Goal: Task Accomplishment & Management: Complete application form

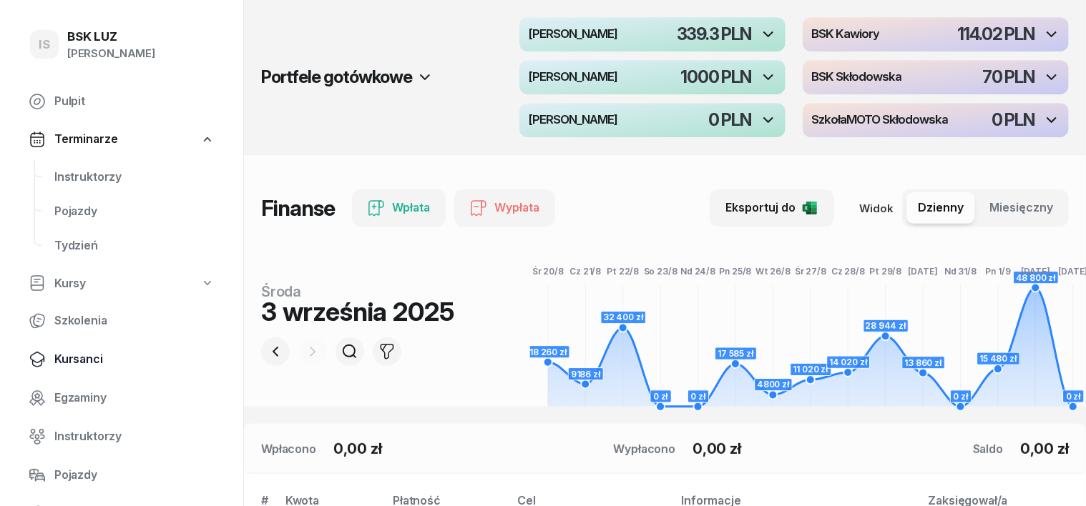
click at [88, 360] on span "Kursanci" at bounding box center [134, 359] width 160 height 19
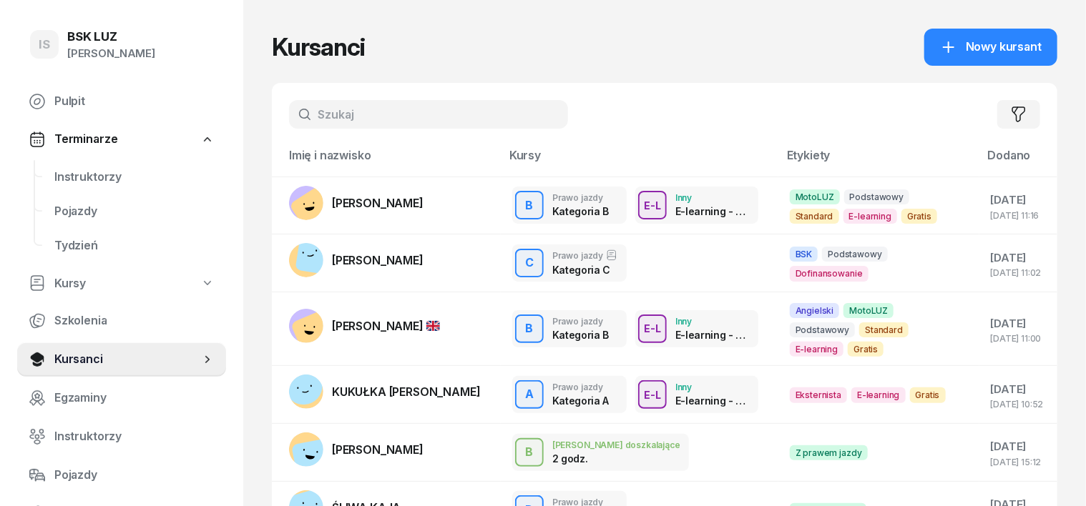
click at [299, 109] on input "text" at bounding box center [428, 114] width 279 height 29
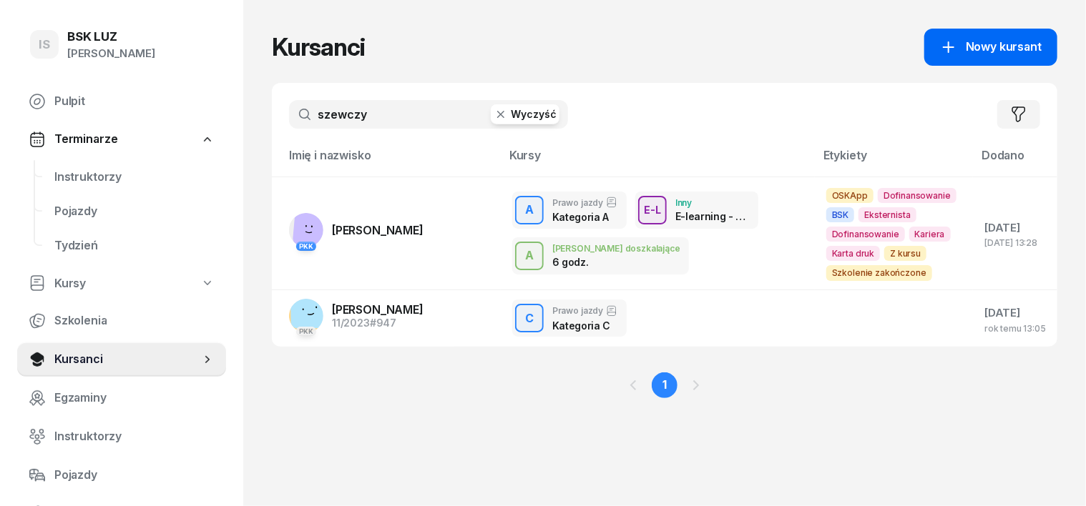
type input "szewczy"
click at [1019, 43] on span "Nowy kursant" at bounding box center [1004, 47] width 76 height 19
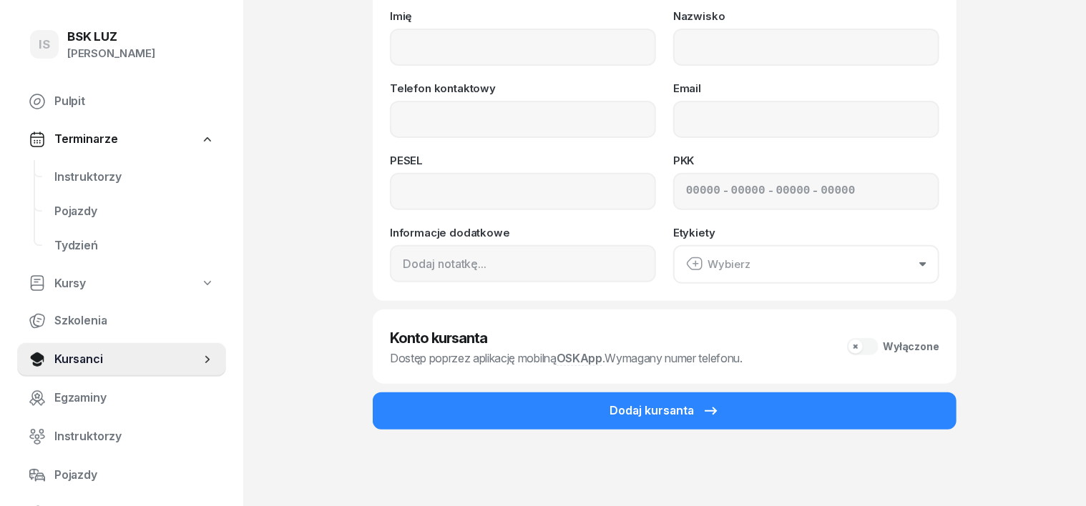
scroll to position [179, 0]
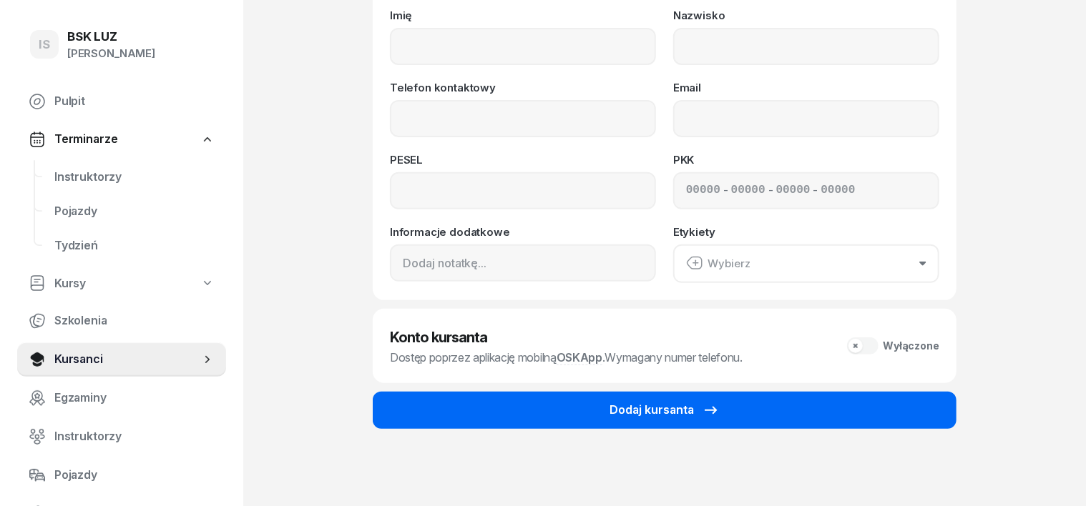
click at [956, 402] on button "Dodaj kursanta" at bounding box center [665, 410] width 584 height 37
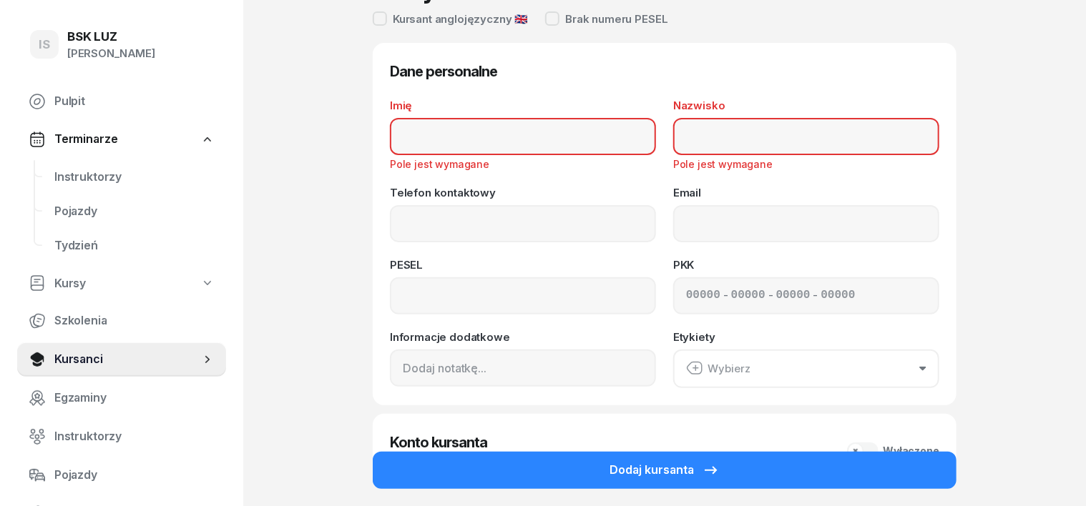
scroll to position [0, 0]
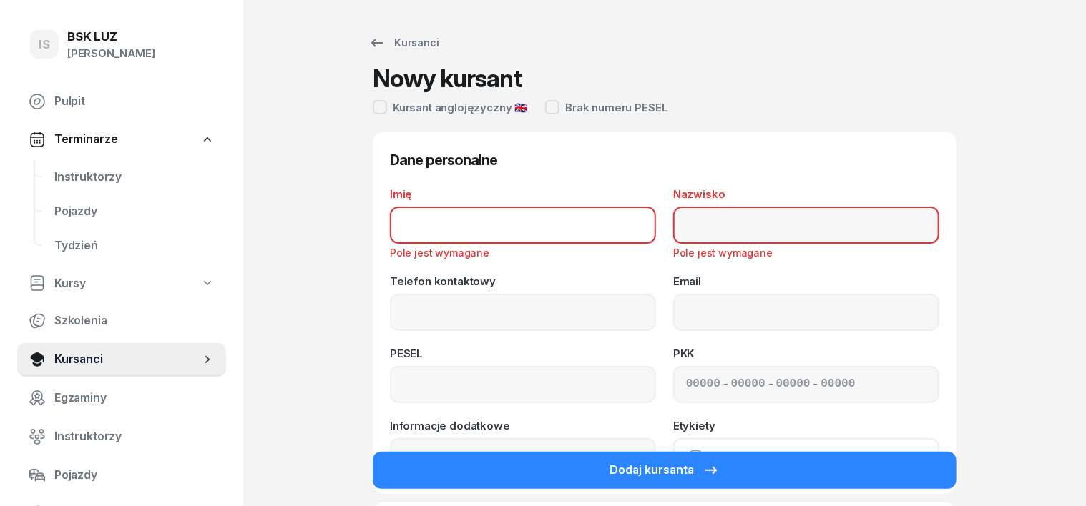
click at [405, 231] on input "Imię" at bounding box center [523, 225] width 266 height 37
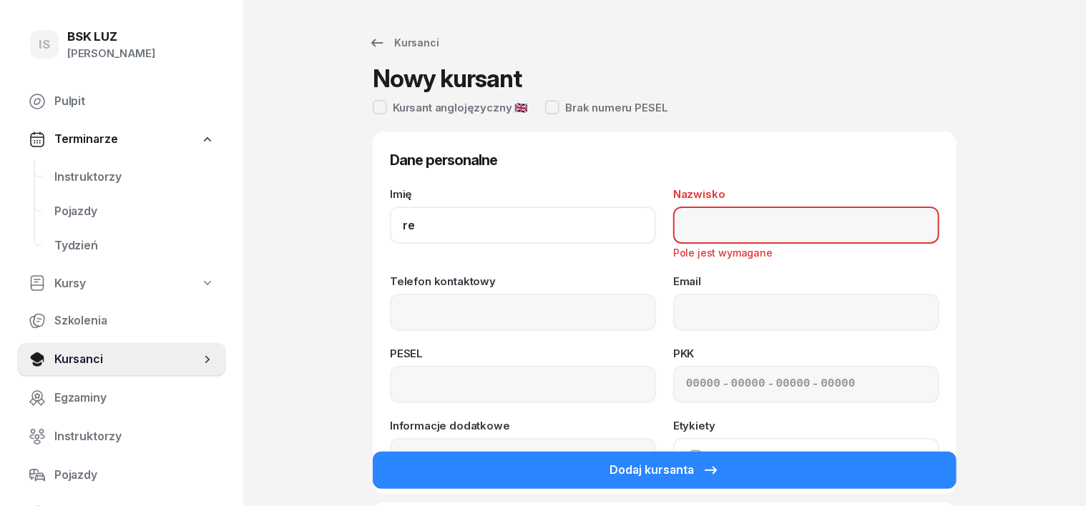
type input "r"
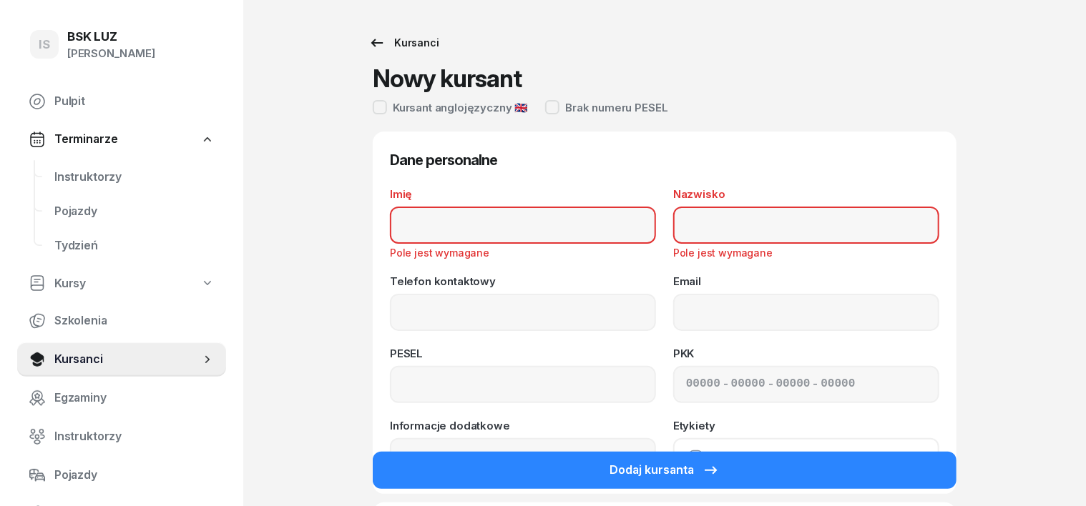
click at [368, 39] on icon at bounding box center [376, 42] width 17 height 17
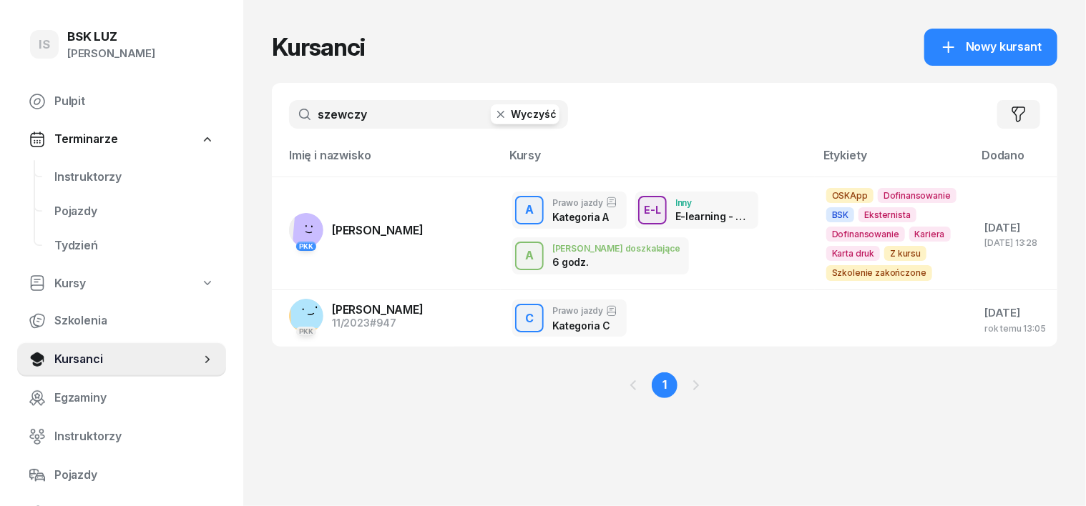
click at [494, 114] on icon "button" at bounding box center [501, 114] width 14 height 14
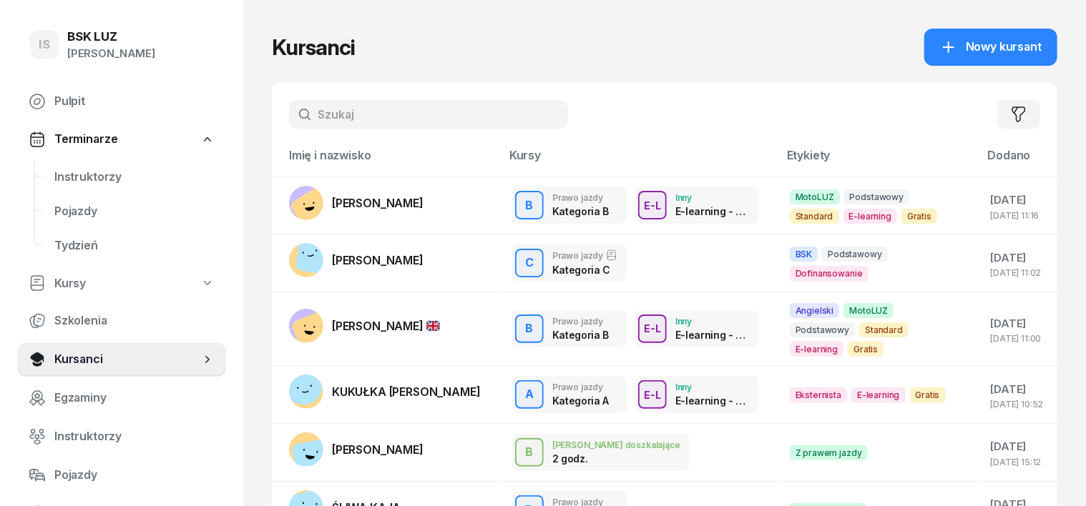
click at [293, 119] on input "text" at bounding box center [428, 114] width 279 height 29
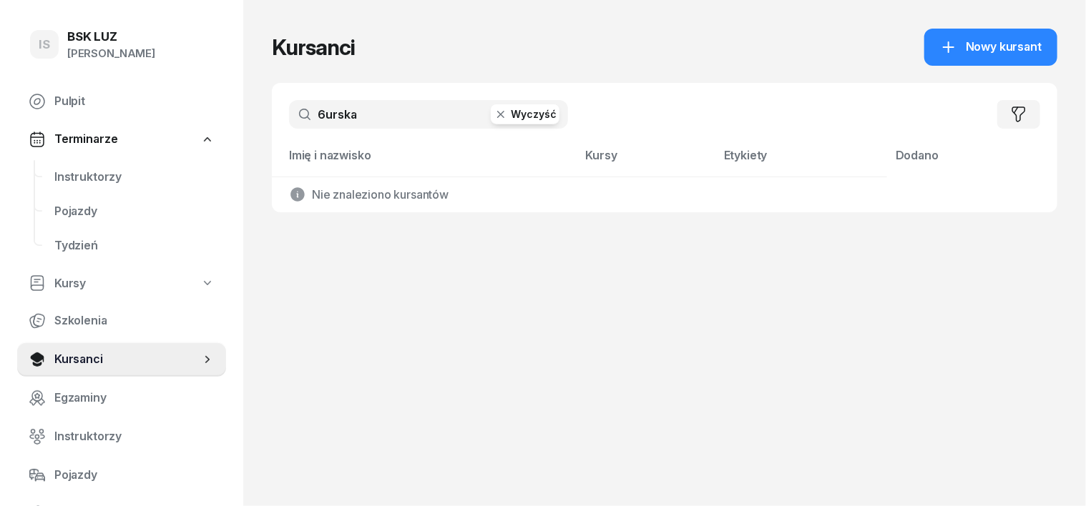
click at [295, 109] on input "6urska" at bounding box center [428, 114] width 279 height 29
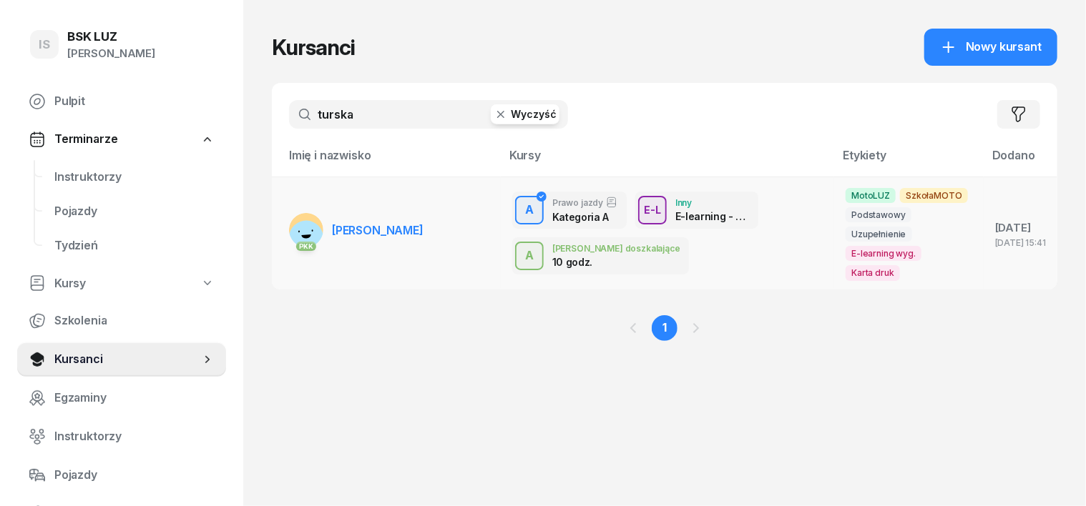
type input "turska"
click at [283, 220] on rect at bounding box center [305, 237] width 45 height 45
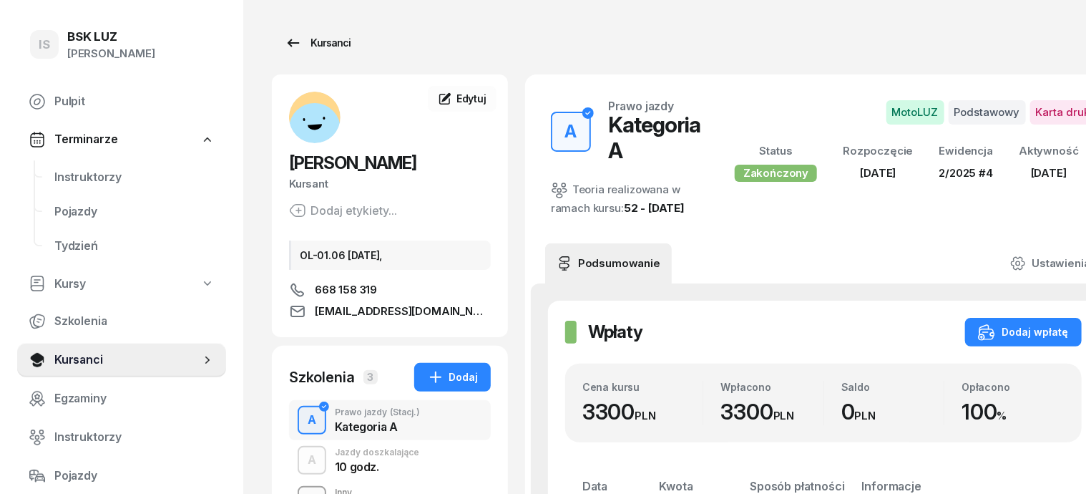
click at [300, 44] on div "Kursanci" at bounding box center [318, 42] width 66 height 17
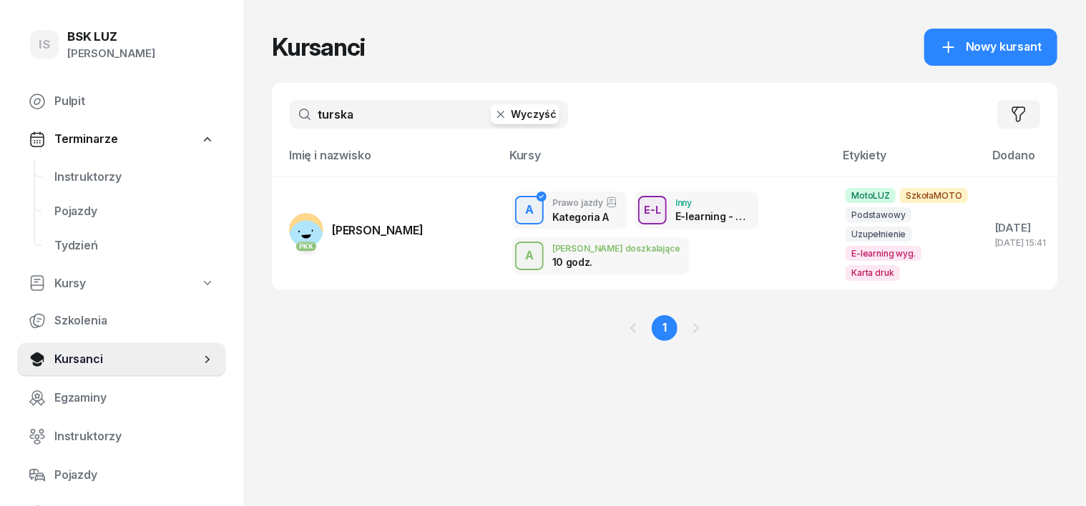
click at [494, 119] on icon "button" at bounding box center [501, 114] width 14 height 14
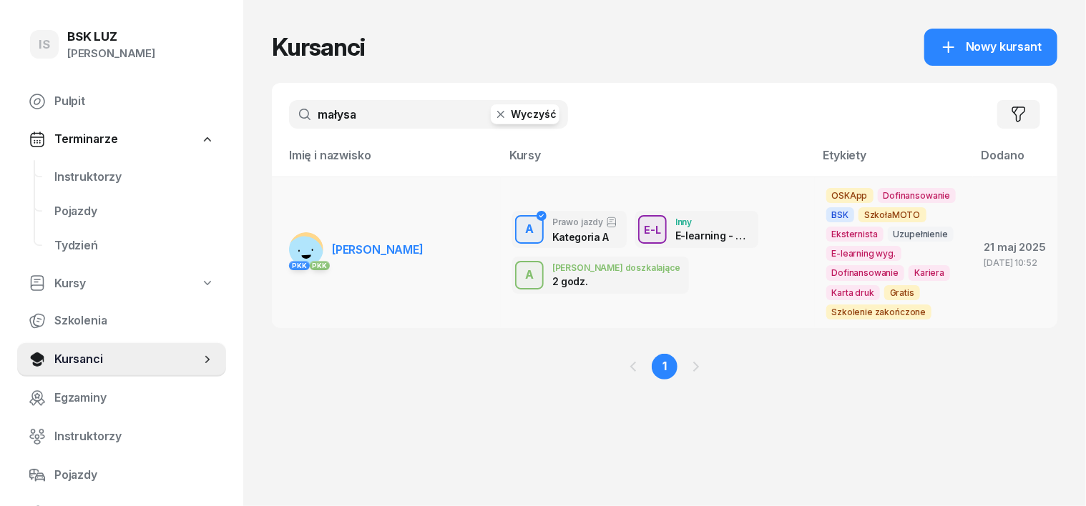
type input "małysa"
click at [285, 246] on rect at bounding box center [305, 255] width 40 height 40
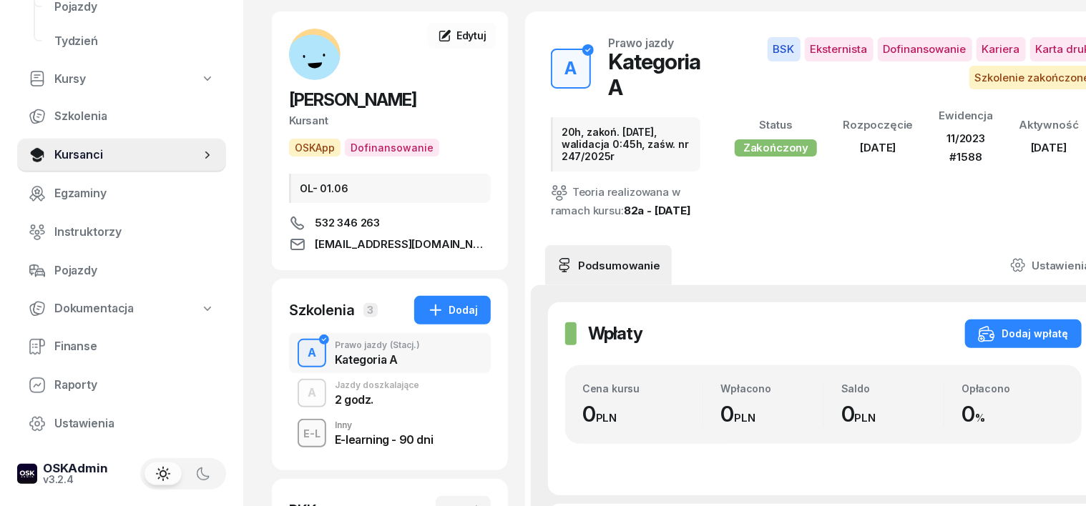
scroll to position [89, 0]
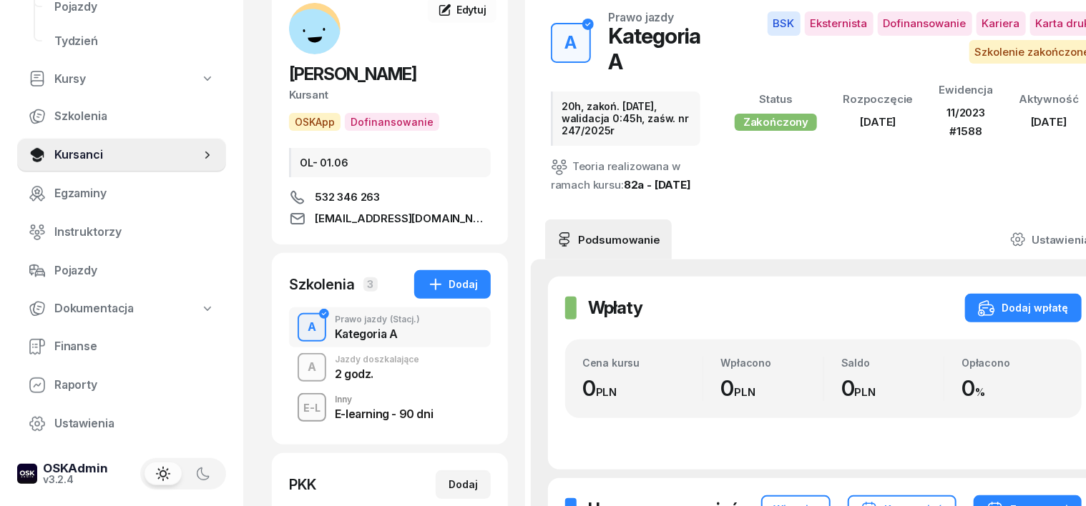
click at [302, 363] on div "A" at bounding box center [312, 367] width 20 height 24
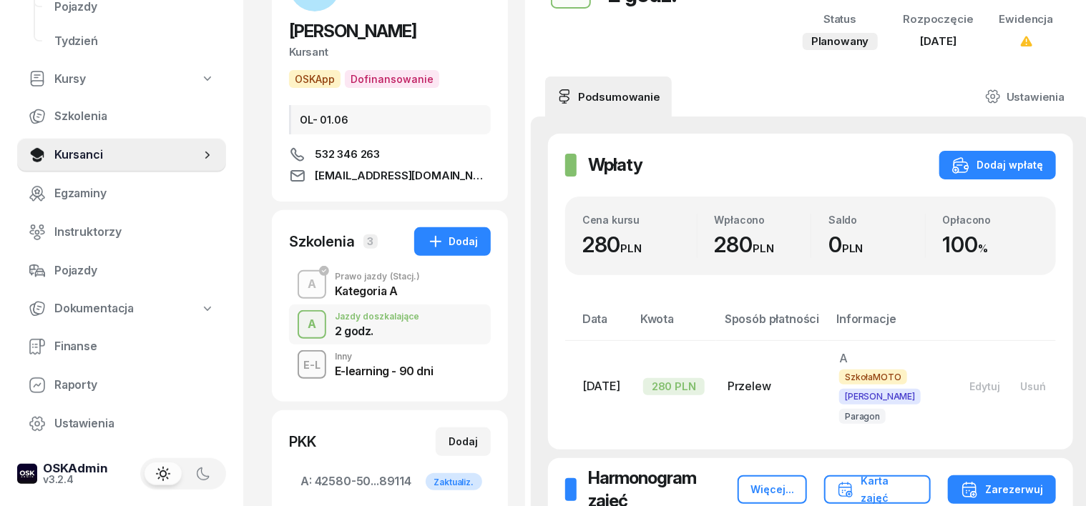
scroll to position [179, 0]
